Goal: Find specific page/section: Find specific page/section

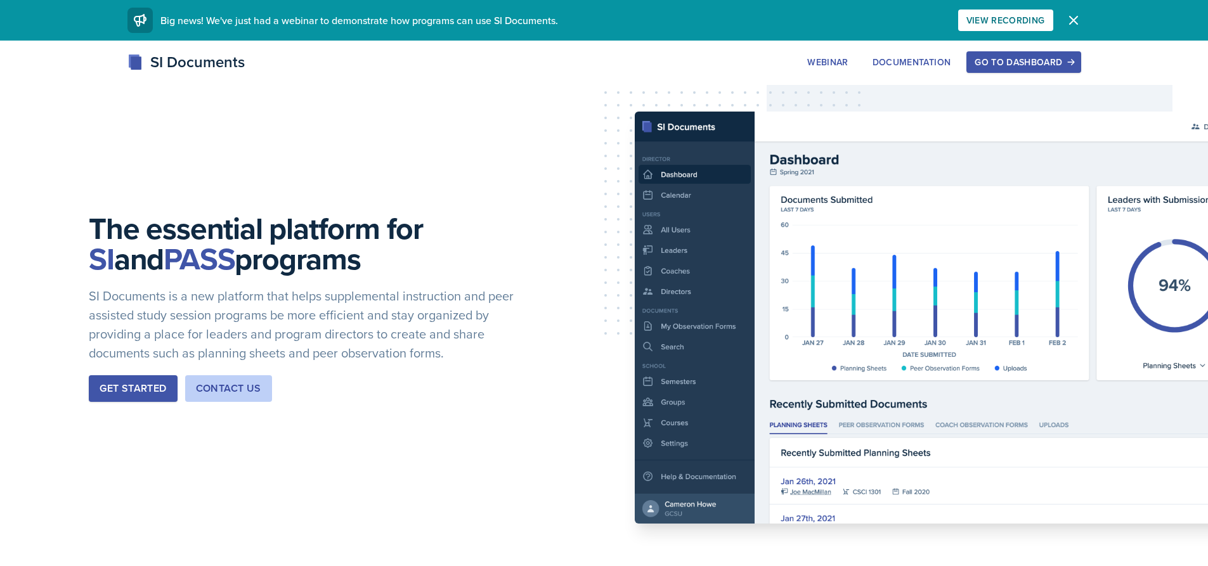
click at [1066, 29] on button "Dismiss" at bounding box center [1072, 20] width 25 height 25
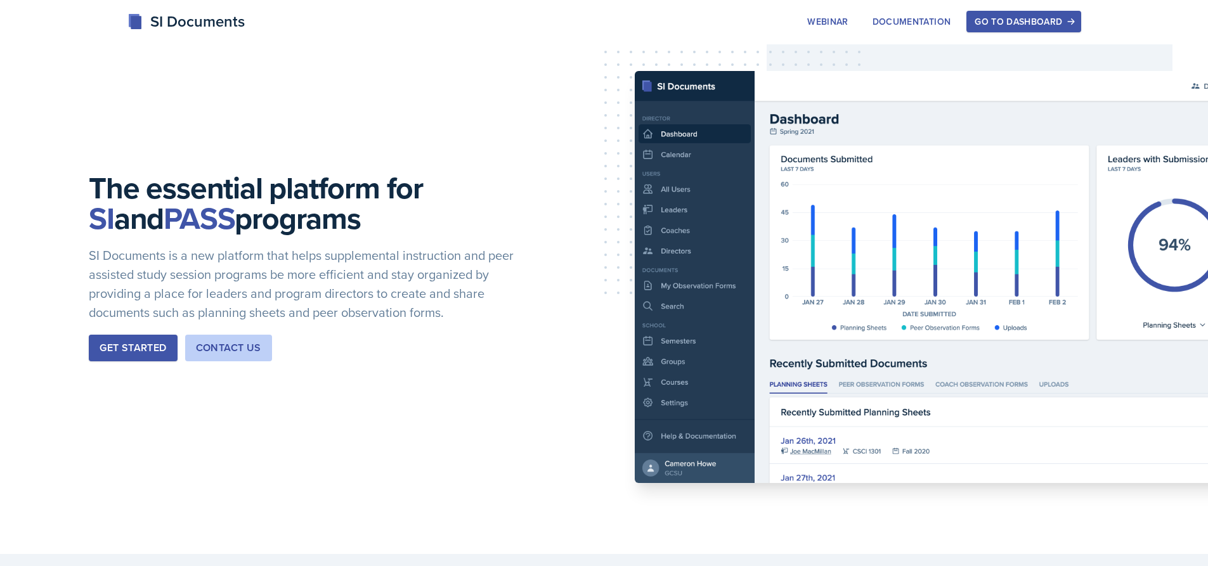
click at [1062, 18] on div "Go to Dashboard" at bounding box center [1023, 21] width 98 height 10
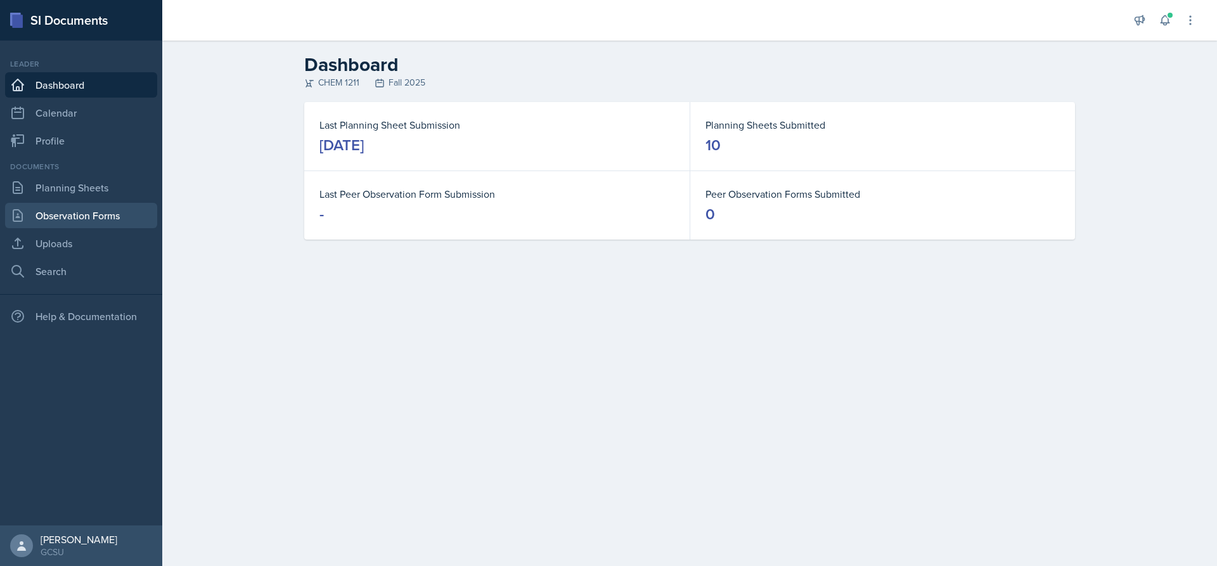
click at [49, 225] on link "Observation Forms" at bounding box center [81, 215] width 152 height 25
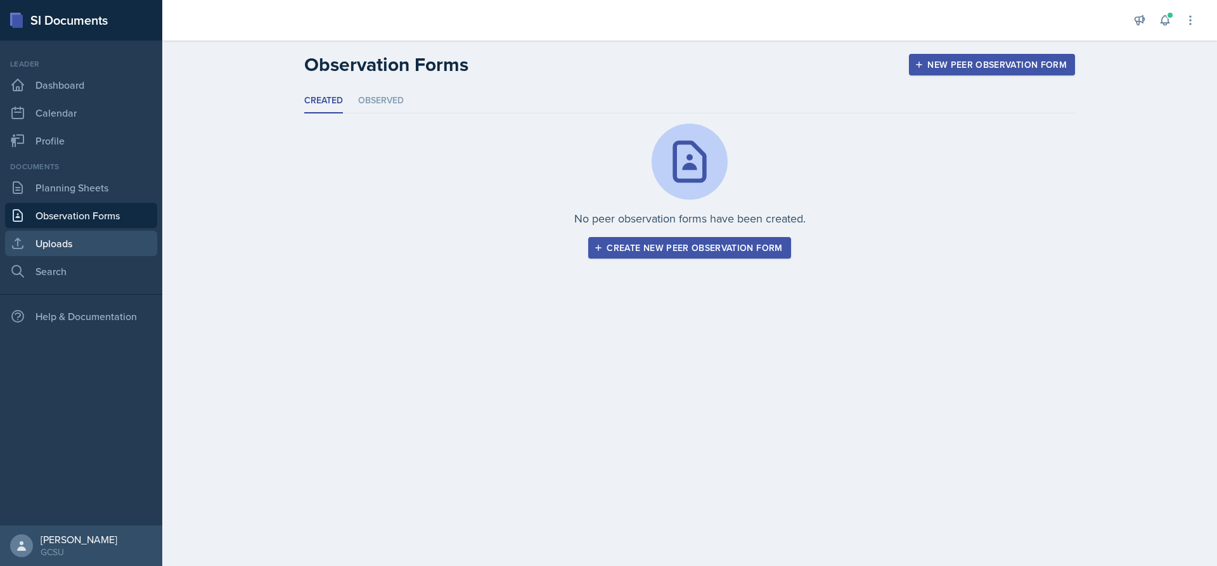
click at [38, 244] on link "Uploads" at bounding box center [81, 243] width 152 height 25
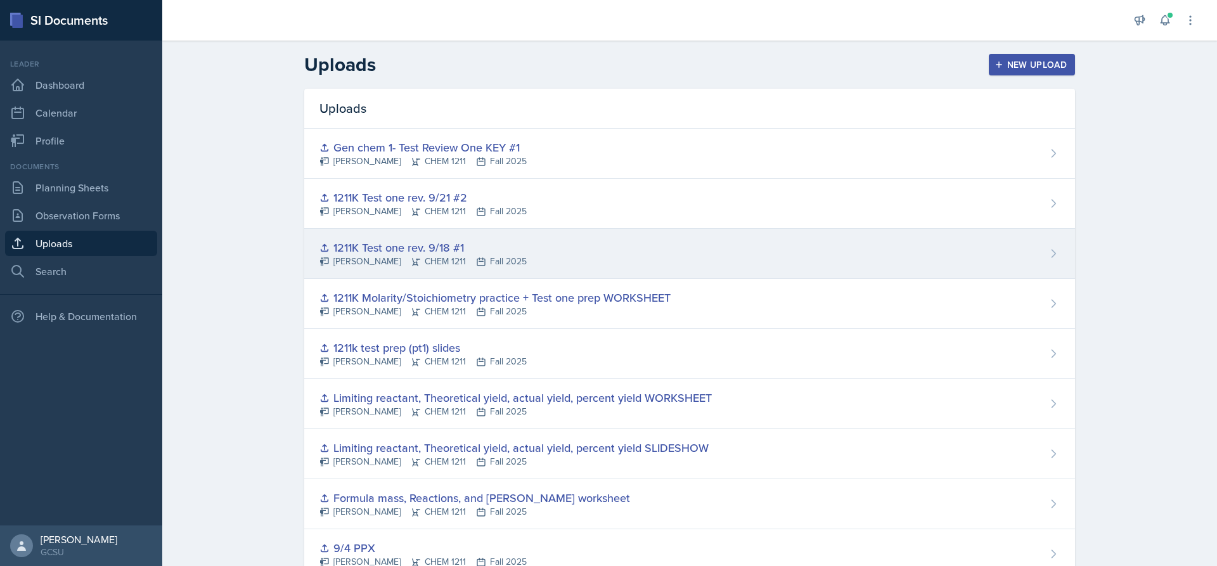
click at [349, 260] on div "[PERSON_NAME] CHEM 1211 Fall 2025" at bounding box center [422, 261] width 207 height 13
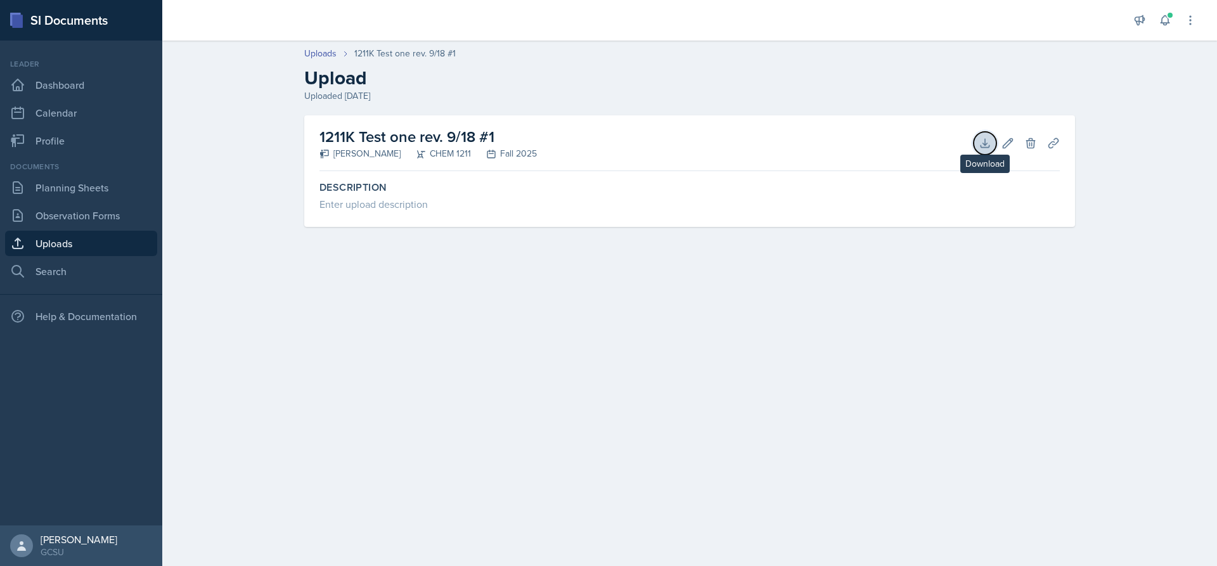
click at [989, 143] on icon at bounding box center [985, 143] width 13 height 13
click at [84, 247] on link "Uploads" at bounding box center [81, 243] width 152 height 25
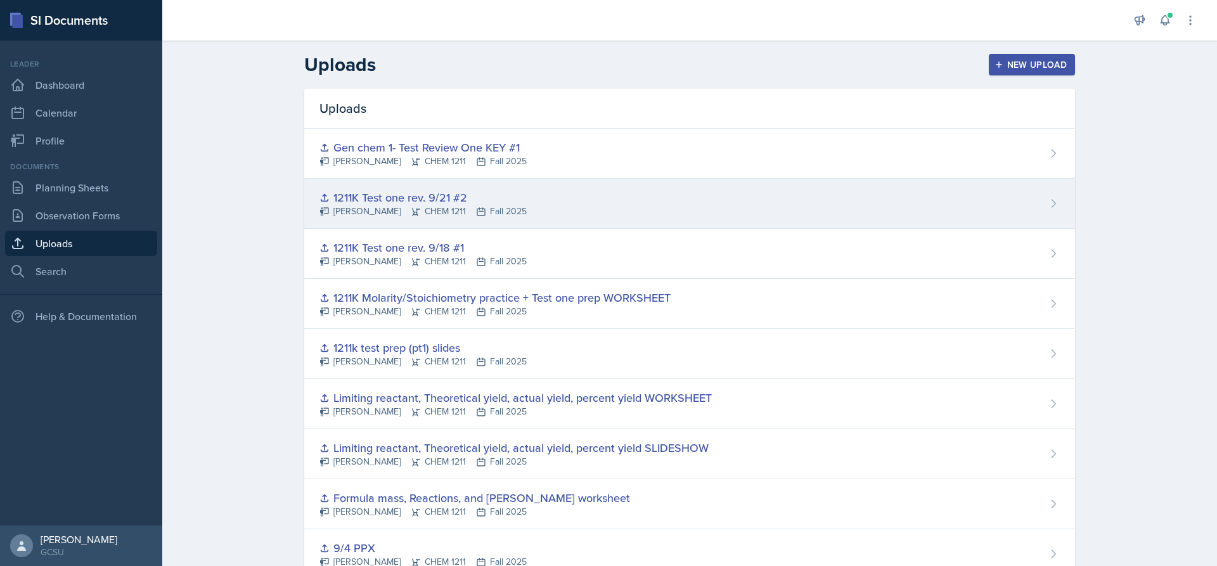
click at [400, 205] on div "[PERSON_NAME] CHEM 1211 Fall 2025" at bounding box center [422, 211] width 207 height 13
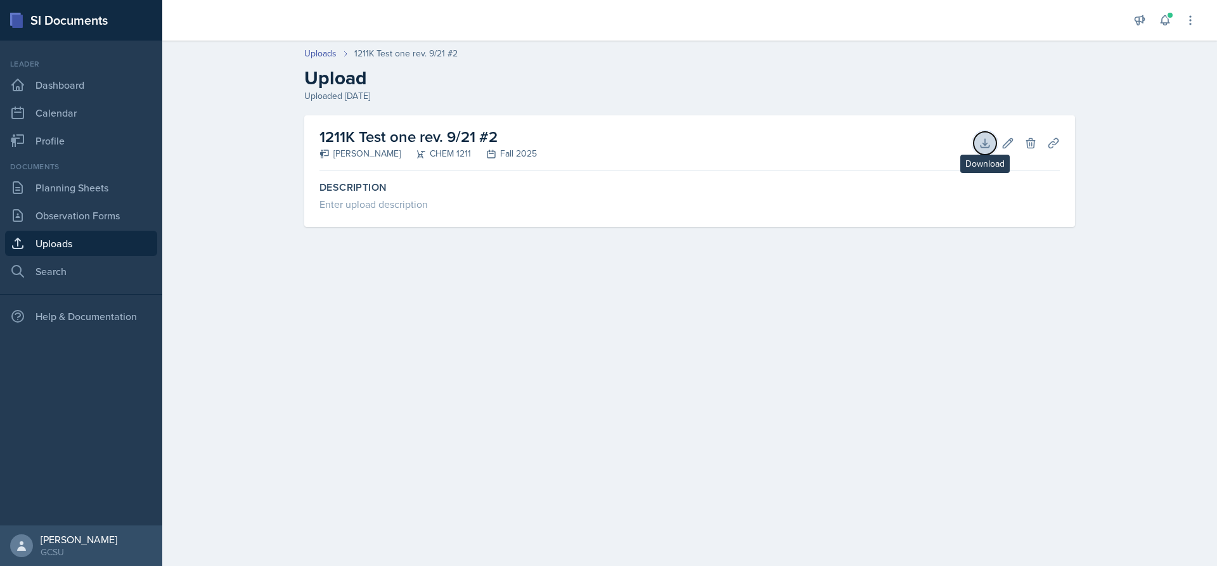
click at [984, 146] on icon at bounding box center [985, 143] width 13 height 13
